Goal: Information Seeking & Learning: Learn about a topic

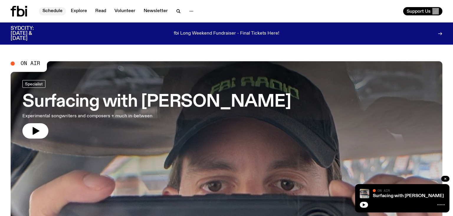
click at [58, 13] on link "Schedule" at bounding box center [52, 11] width 27 height 8
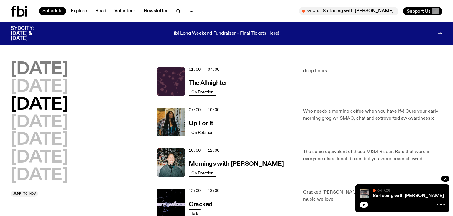
click at [53, 66] on h2 "Monday" at bounding box center [39, 69] width 57 height 17
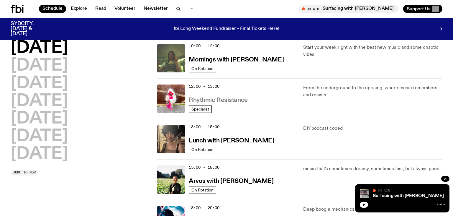
scroll to position [110, 0]
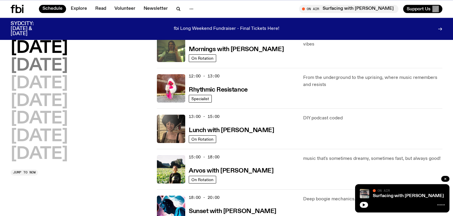
click at [27, 65] on h2 "Tuesday" at bounding box center [39, 66] width 57 height 17
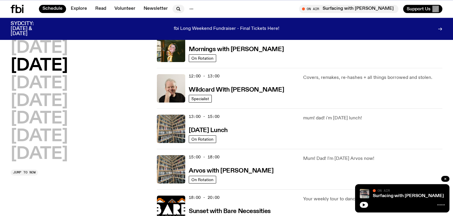
click at [177, 7] on icon "button" at bounding box center [178, 8] width 3 height 3
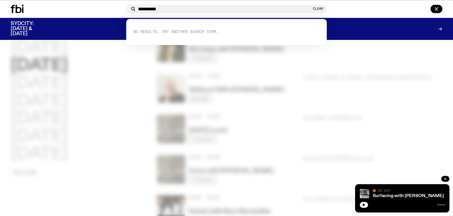
drag, startPoint x: 169, startPoint y: 7, endPoint x: 108, endPoint y: 9, distance: 61.7
click at [138, 9] on input "**********" at bounding box center [225, 8] width 174 height 5
type input "**********"
click at [241, 90] on div at bounding box center [226, 108] width 453 height 216
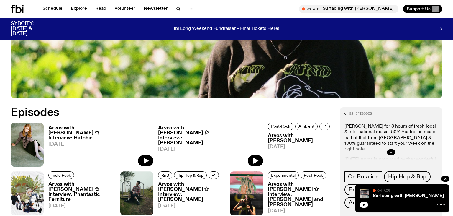
scroll to position [247, 0]
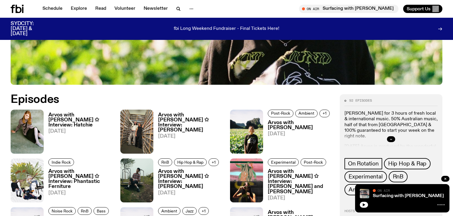
click at [73, 119] on h3 "Arvos with Bri Kennedy ✩ Interview: Hatchie" at bounding box center [80, 119] width 65 height 15
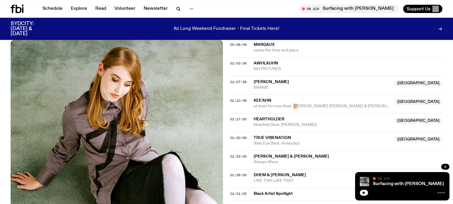
scroll to position [531, 0]
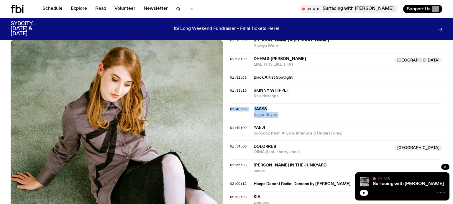
drag, startPoint x: 252, startPoint y: 101, endPoint x: 279, endPoint y: 109, distance: 27.6
click at [279, 109] on div "01:43:09 JASSS Eager Buyers" at bounding box center [336, 112] width 212 height 19
copy div "01:43:09 JASSS Eager Buyers"
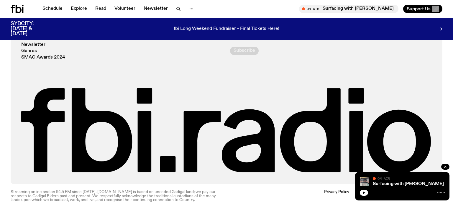
scroll to position [209, 0]
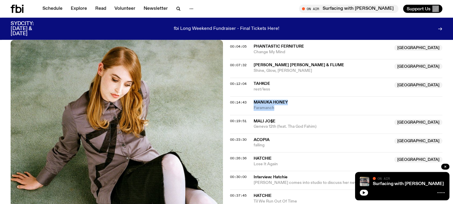
drag, startPoint x: 255, startPoint y: 94, endPoint x: 277, endPoint y: 101, distance: 23.5
click at [277, 101] on span "Manuka Honey" at bounding box center [348, 102] width 189 height 6
copy div "Manuka Honey Faramanch"
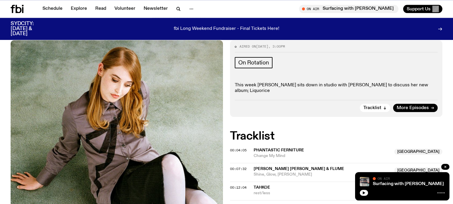
scroll to position [518, 0]
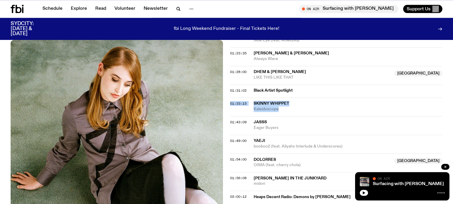
drag, startPoint x: 252, startPoint y: 95, endPoint x: 280, endPoint y: 104, distance: 29.2
click at [280, 104] on div "01:33:15 Skinny Whippet Kaleidoscope" at bounding box center [336, 106] width 212 height 19
copy div "01:33:15 Skinny Whippet Kaleidoscope"
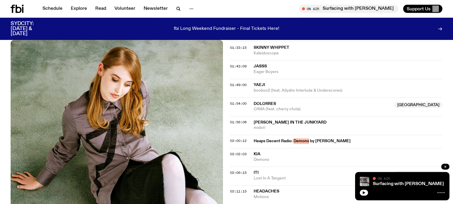
scroll to position [581, 0]
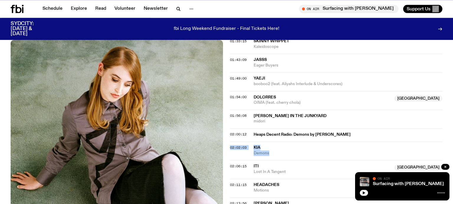
drag, startPoint x: 252, startPoint y: 137, endPoint x: 271, endPoint y: 146, distance: 21.2
click at [271, 146] on div "02:02:03 Kia Demons" at bounding box center [336, 150] width 212 height 19
copy div "02:02:03 Kia Demons"
click at [232, 145] on span "02:02:03" at bounding box center [238, 147] width 17 height 5
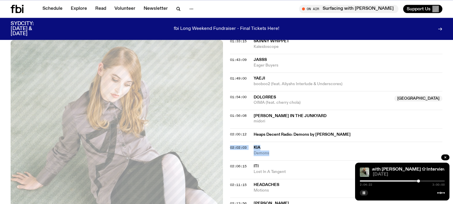
click at [419, 181] on div at bounding box center [418, 180] width 3 height 3
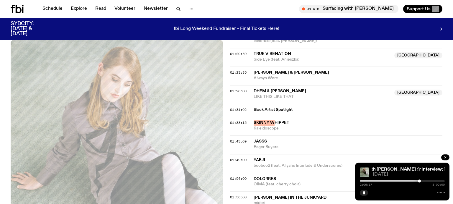
scroll to position [487, 0]
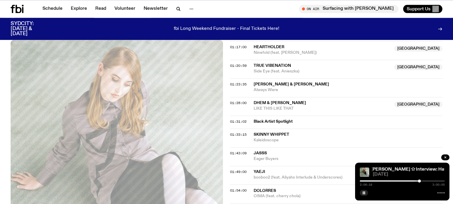
click at [285, 137] on span "Kaleidoscope" at bounding box center [348, 140] width 189 height 6
click at [289, 137] on span "Kaleidoscope" at bounding box center [348, 140] width 189 height 6
drag, startPoint x: 284, startPoint y: 132, endPoint x: 250, endPoint y: 127, distance: 34.9
copy div "01:33:15 Skinny Whippet"
drag, startPoint x: 301, startPoint y: 121, endPoint x: 323, endPoint y: 115, distance: 22.8
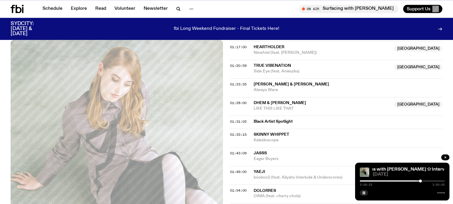
click at [323, 115] on div "01:31:02 Black Artist Spotlight" at bounding box center [336, 121] width 212 height 13
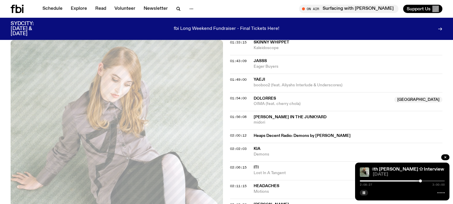
scroll to position [581, 0]
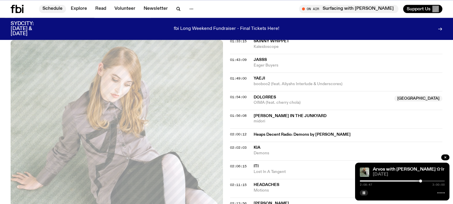
click at [50, 10] on link "Schedule" at bounding box center [52, 9] width 27 height 8
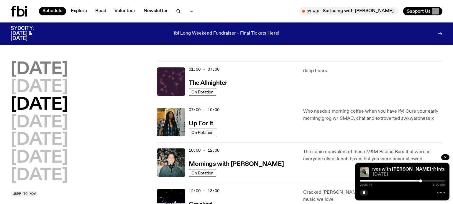
click at [36, 67] on h2 "Monday" at bounding box center [39, 69] width 57 height 17
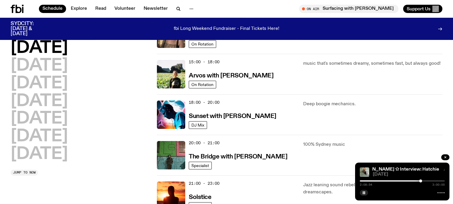
scroll to position [235, 0]
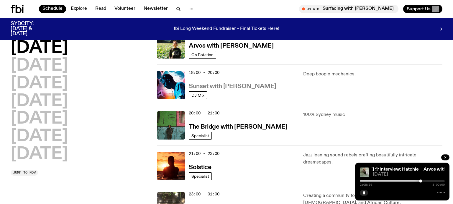
click at [217, 86] on h3 "Sunset with Simon Caldwell" at bounding box center [233, 86] width 88 height 6
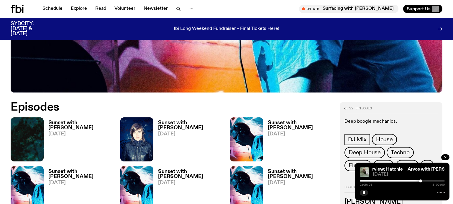
scroll to position [249, 0]
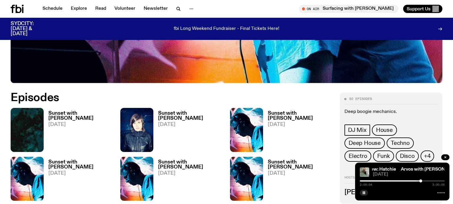
click at [64, 113] on h3 "Sunset with Simon Caldwell" at bounding box center [80, 116] width 65 height 10
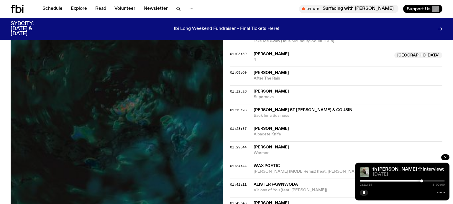
scroll to position [405, 0]
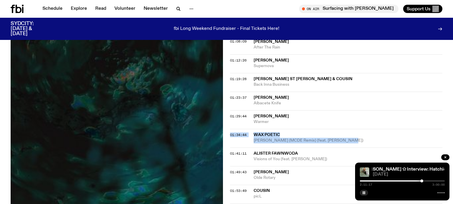
drag, startPoint x: 253, startPoint y: 131, endPoint x: 346, endPoint y: 137, distance: 93.8
click at [346, 137] on div "01:34:44 Wax Poetic Dagmar Nao Tava Nao (MCDE Remix) (feat. Otto)" at bounding box center [336, 138] width 212 height 19
copy div "01:34:44 Wax Poetic Dagmar Nao Tava Nao (MCDE Remix) (feat. Otto)"
click at [262, 137] on span "Dagmar Nao Tava Nao (MCDE Remix) (feat. Otto)" at bounding box center [348, 140] width 189 height 6
drag, startPoint x: 252, startPoint y: 132, endPoint x: 359, endPoint y: 139, distance: 107.9
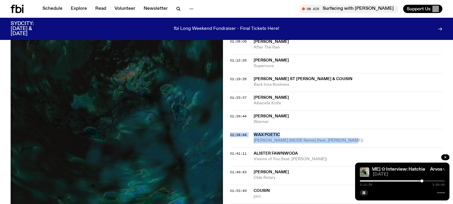
click at [359, 139] on div "01:34:44 Wax Poetic Dagmar Nao Tava Nao (MCDE Remix) (feat. Otto)" at bounding box center [336, 138] width 212 height 19
copy div "01:34:44 Wax Poetic Dagmar Nao Tava Nao (MCDE Remix) (feat. Otto)"
click at [364, 194] on icon "button" at bounding box center [364, 193] width 4 height 4
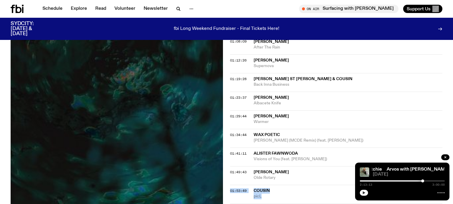
drag, startPoint x: 267, startPoint y: 195, endPoint x: 251, endPoint y: 188, distance: 16.9
click at [254, 193] on span "picL" at bounding box center [322, 196] width 137 height 6
copy div "01:53:49 Cousin NSW picL"
click at [301, 129] on div "01:34:44 Wax Poetic Dagmar Nao Tava Nao (MCDE Remix) (feat. Otto)" at bounding box center [336, 138] width 212 height 19
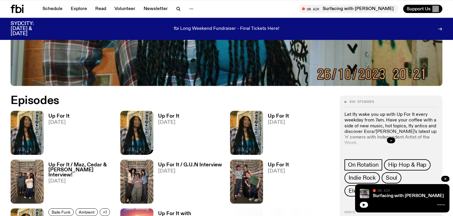
scroll to position [247, 0]
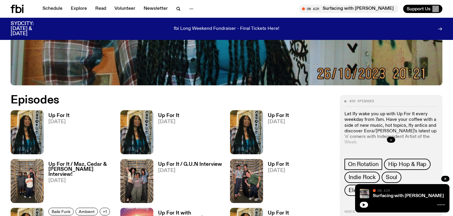
click at [60, 113] on h3 "Up For It" at bounding box center [58, 115] width 21 height 5
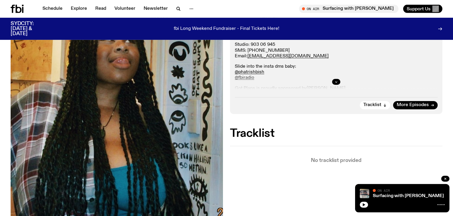
scroll to position [125, 0]
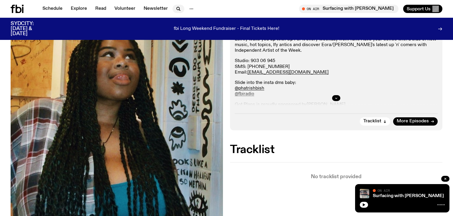
click at [175, 9] on icon "button" at bounding box center [178, 8] width 7 height 7
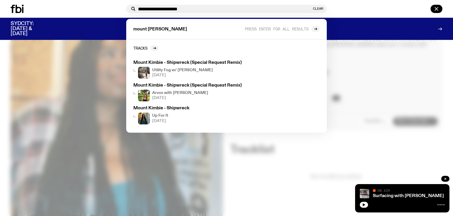
drag, startPoint x: 196, startPoint y: 8, endPoint x: 102, endPoint y: 6, distance: 94.4
click at [138, 6] on input "**********" at bounding box center [225, 8] width 174 height 5
type input "**********"
click at [209, 172] on div at bounding box center [226, 108] width 453 height 216
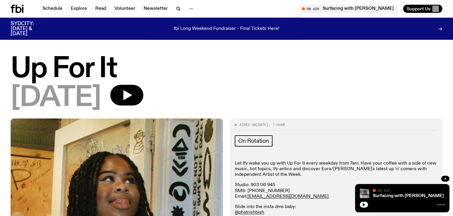
scroll to position [0, 0]
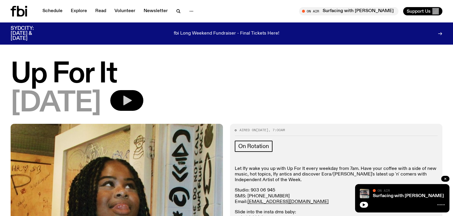
click at [132, 100] on icon "button" at bounding box center [127, 101] width 9 height 10
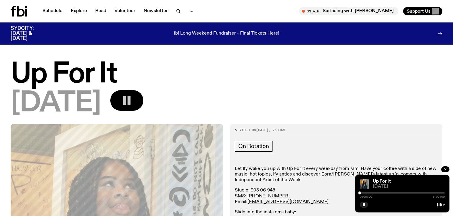
click at [433, 192] on div at bounding box center [402, 192] width 85 height 1
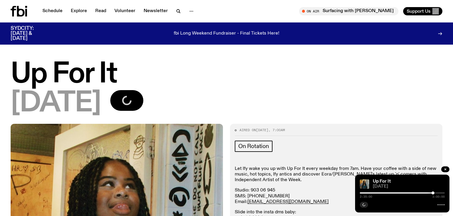
click at [438, 193] on div at bounding box center [402, 192] width 85 height 1
click at [439, 193] on div at bounding box center [438, 192] width 3 height 3
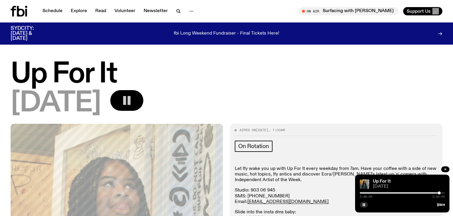
click at [441, 193] on div at bounding box center [402, 192] width 85 height 1
click at [441, 193] on div at bounding box center [441, 192] width 3 height 3
click at [440, 193] on div at bounding box center [441, 192] width 3 height 3
click at [441, 193] on div at bounding box center [440, 192] width 3 height 3
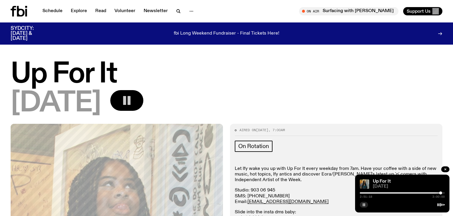
click at [364, 205] on icon "button" at bounding box center [364, 205] width 4 height 4
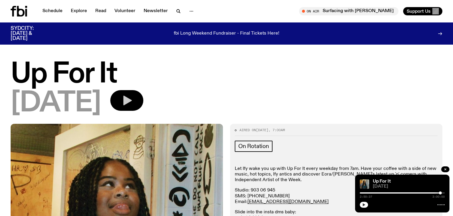
click at [440, 193] on div at bounding box center [440, 192] width 3 height 3
click at [362, 206] on button "button" at bounding box center [364, 205] width 8 height 6
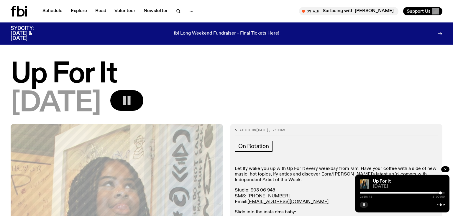
click at [364, 205] on icon "button" at bounding box center [364, 205] width 4 height 4
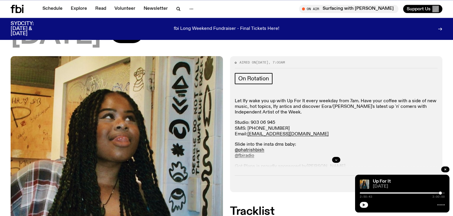
scroll to position [62, 0]
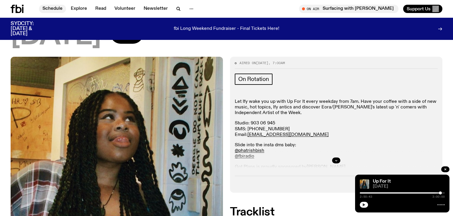
click at [47, 9] on link "Schedule" at bounding box center [52, 9] width 27 height 8
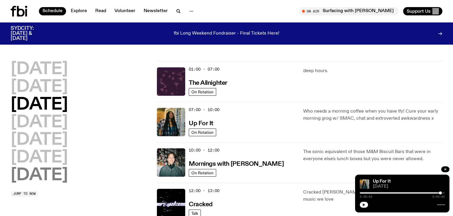
click at [38, 174] on h2 "Sunday" at bounding box center [39, 175] width 57 height 17
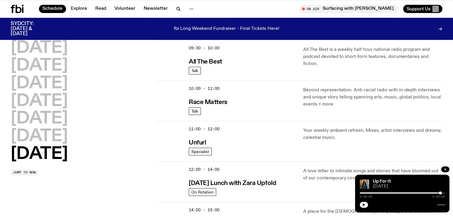
scroll to position [141, 0]
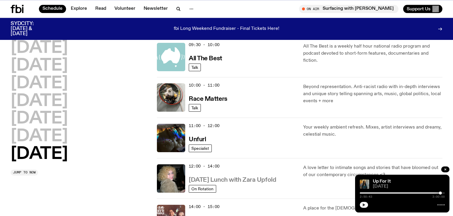
click at [205, 178] on h3 "Sunday Lunch with Zara Upfold" at bounding box center [232, 180] width 87 height 6
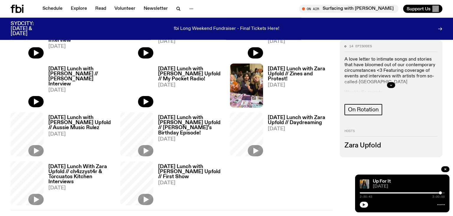
scroll to position [218, 0]
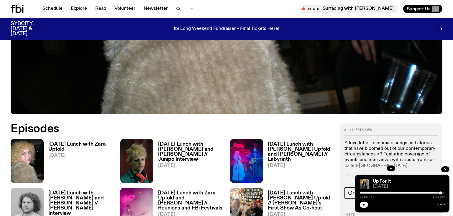
click at [68, 141] on div "Sunday Lunch with Zara Upfold 28.09.25" at bounding box center [79, 161] width 70 height 44
click at [64, 142] on h3 "Sunday Lunch with Zara Upfold" at bounding box center [80, 147] width 65 height 10
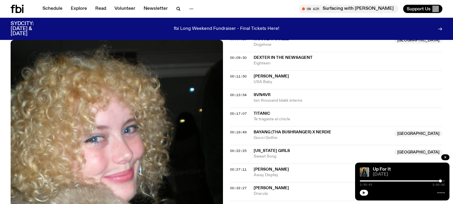
scroll to position [488, 0]
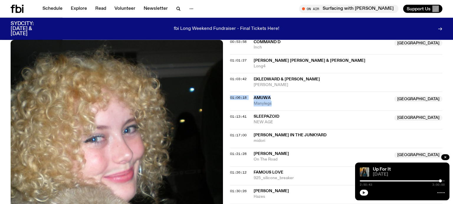
drag, startPoint x: 283, startPoint y: 104, endPoint x: 252, endPoint y: 98, distance: 31.4
click at [254, 101] on span "Manylegs" at bounding box center [322, 104] width 137 height 6
copy div "01:06:18 amuwa NSW Manylegs"
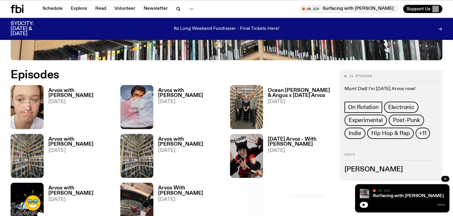
scroll to position [278, 0]
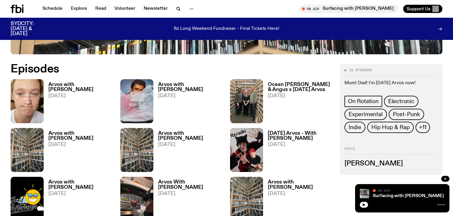
click at [82, 84] on h3 "Arvos with [PERSON_NAME]" at bounding box center [80, 87] width 65 height 10
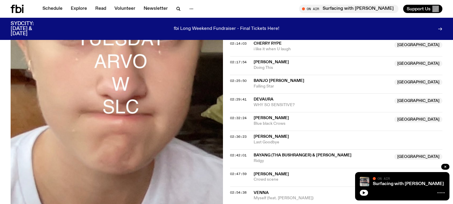
scroll to position [321, 0]
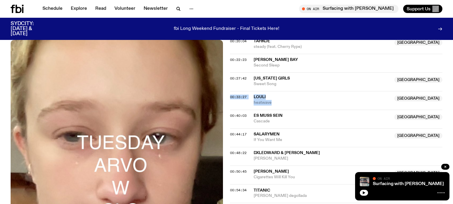
drag, startPoint x: 253, startPoint y: 96, endPoint x: 272, endPoint y: 100, distance: 18.9
click at [272, 100] on div "00:33:27 louli NSW heatwave [GEOGRAPHIC_DATA]" at bounding box center [336, 100] width 212 height 19
